Goal: Navigation & Orientation: Find specific page/section

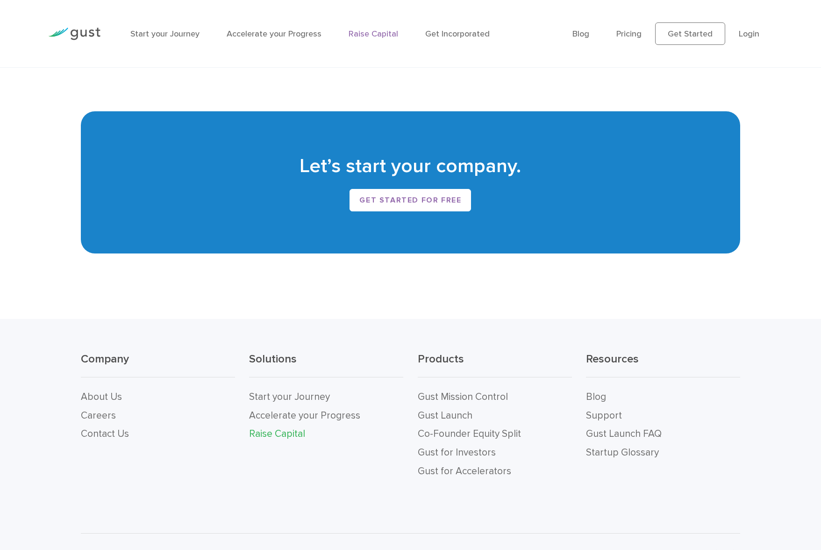
scroll to position [1764, 0]
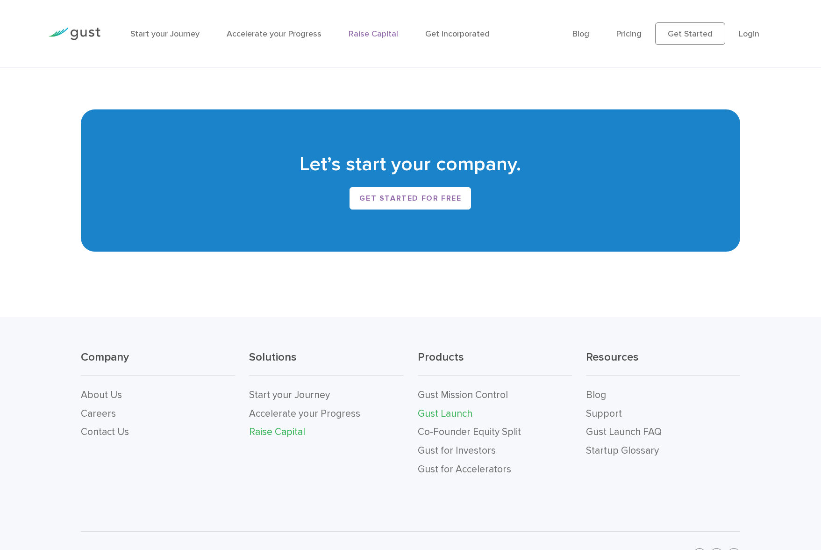
click at [456, 415] on link "Gust Launch" at bounding box center [445, 414] width 55 height 12
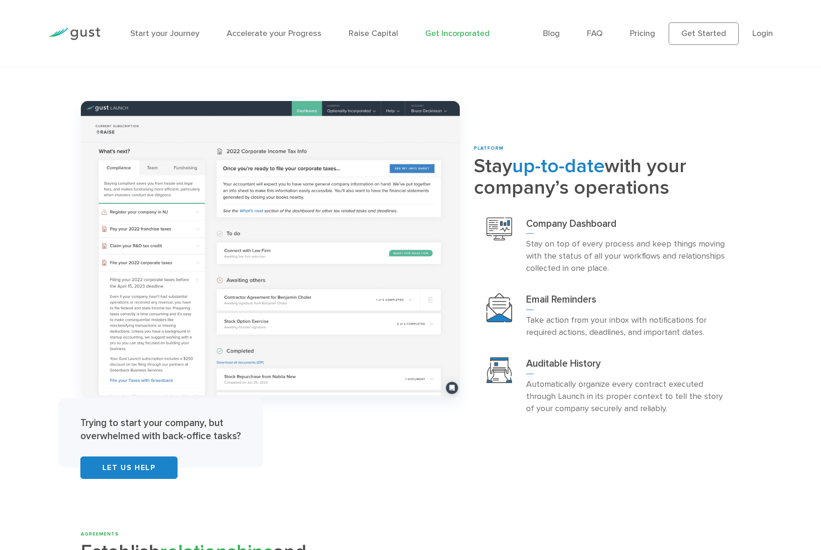
scroll to position [1621, 0]
